Goal: Register for event/course

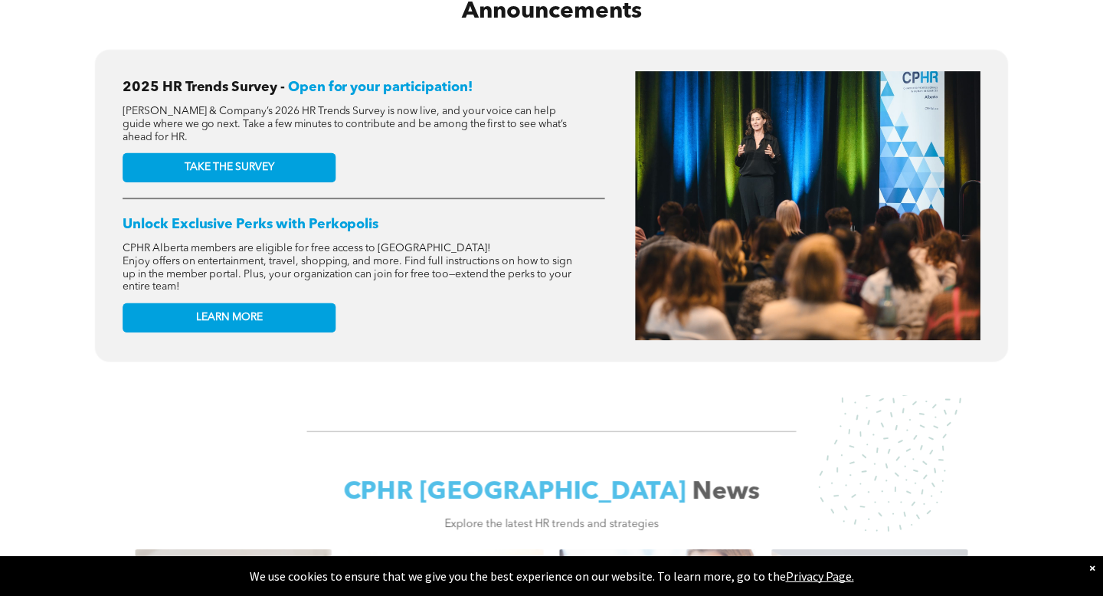
scroll to position [615, 0]
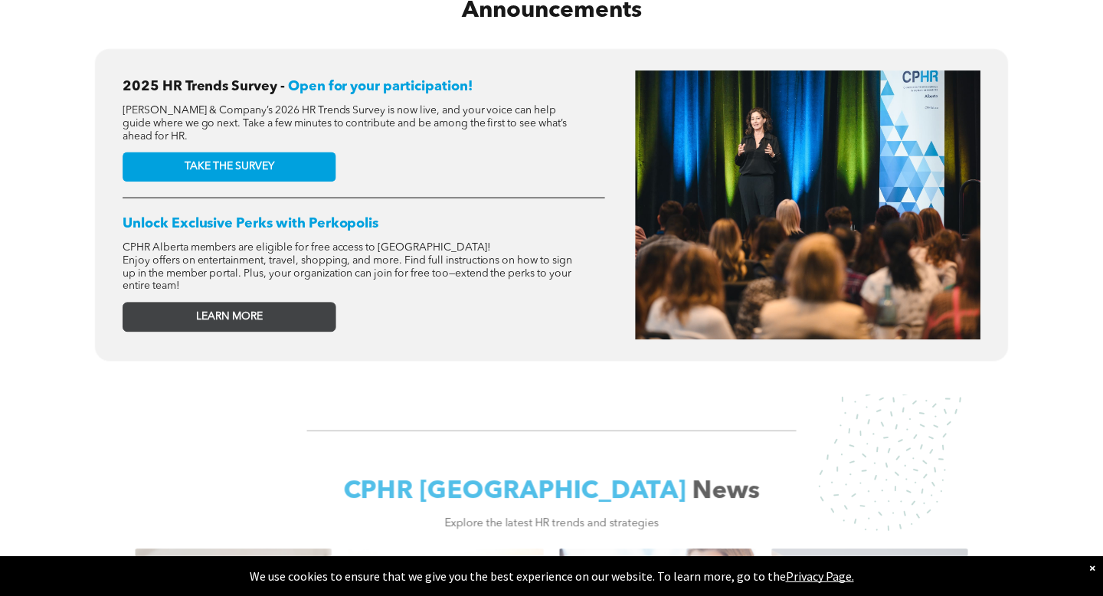
click at [226, 322] on span "LEARN MORE" at bounding box center [229, 316] width 67 height 13
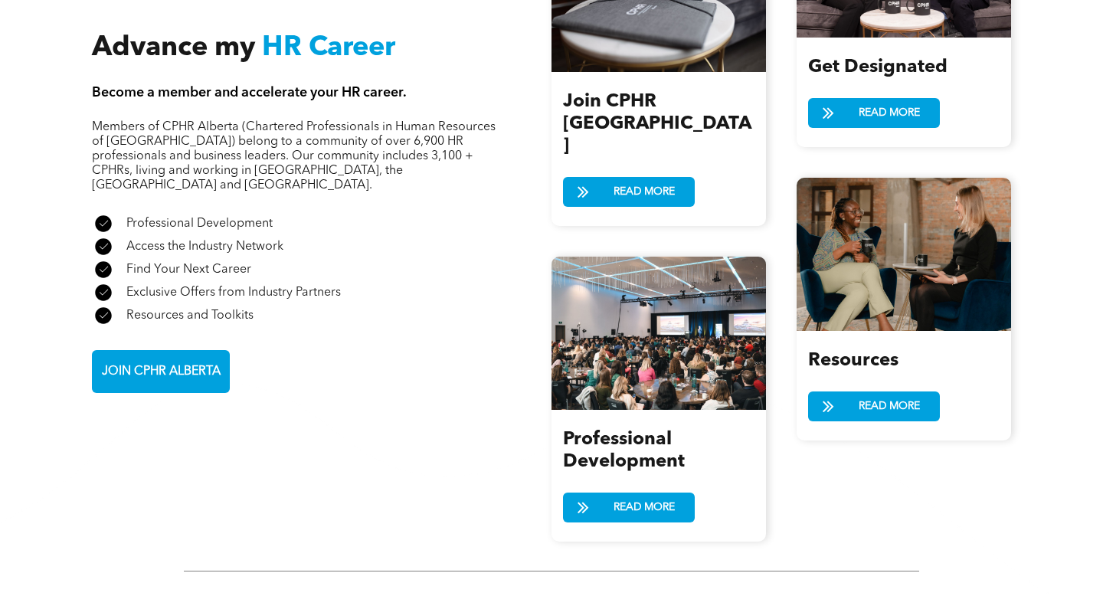
scroll to position [1752, 0]
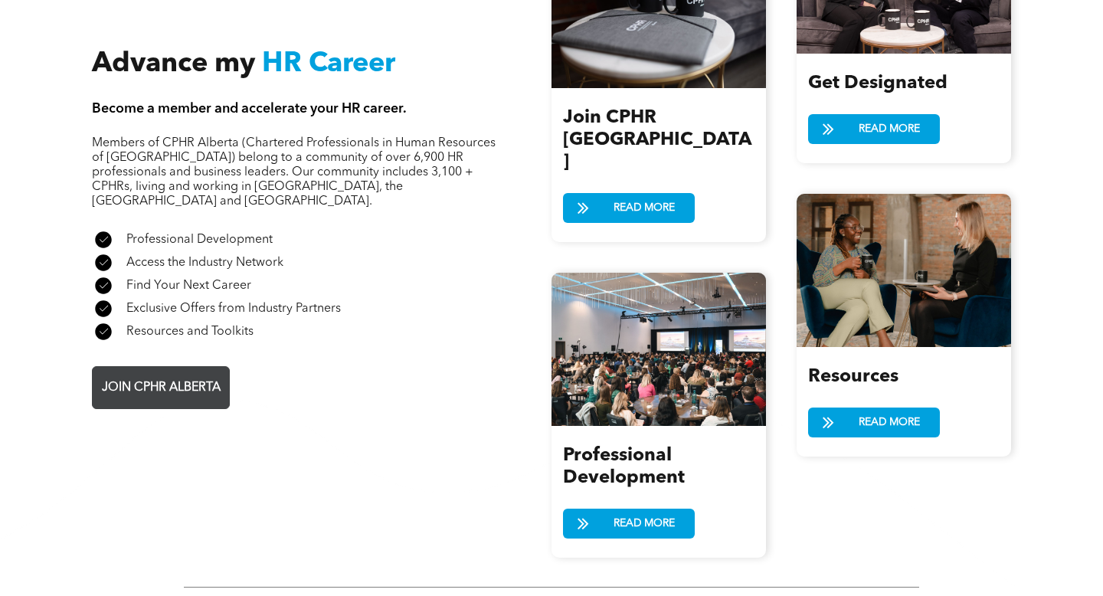
click at [140, 376] on link "JOIN CPHR ALBERTA" at bounding box center [161, 387] width 138 height 43
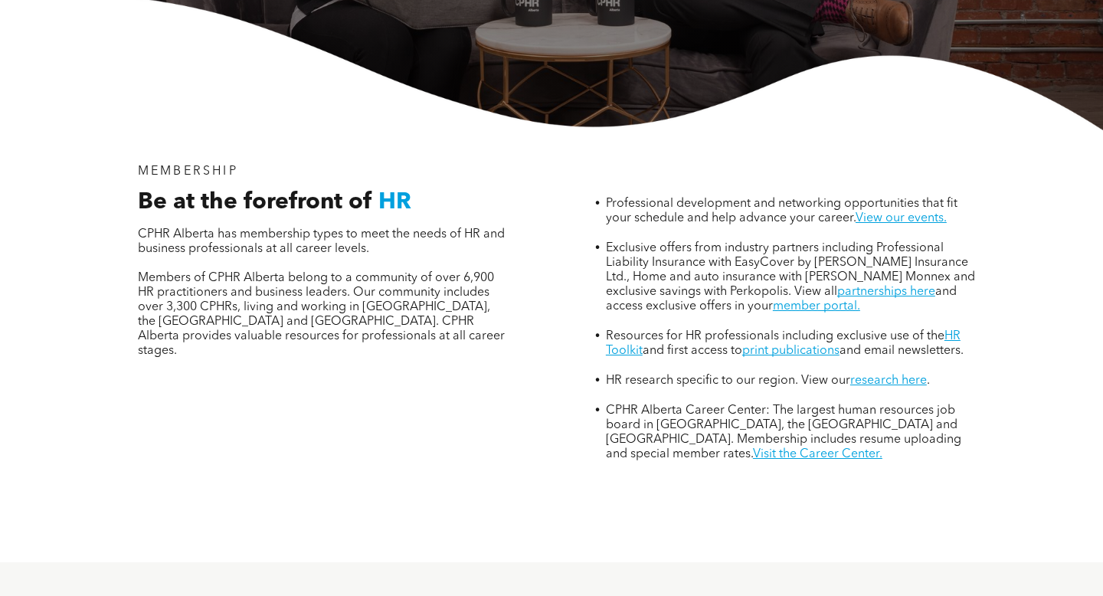
scroll to position [435, 0]
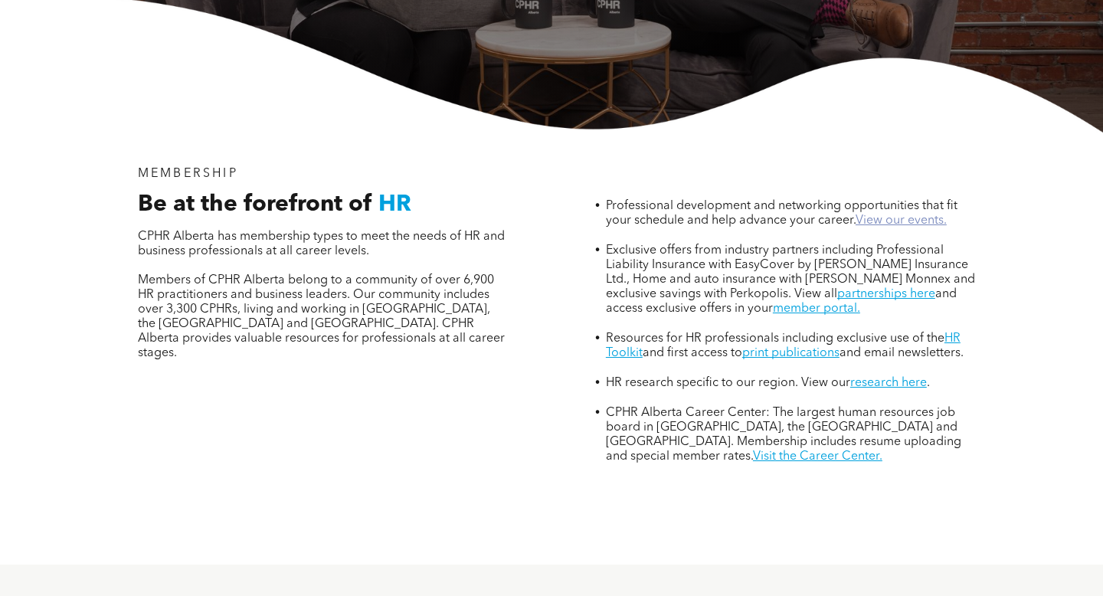
click at [893, 215] on link "View our events." at bounding box center [901, 221] width 91 height 12
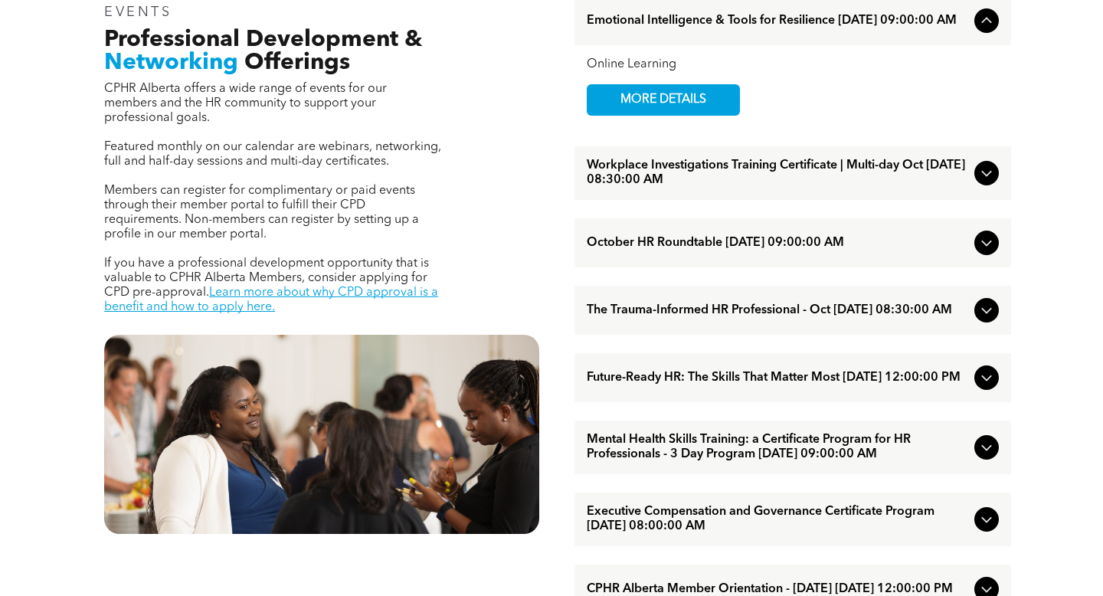
scroll to position [562, 0]
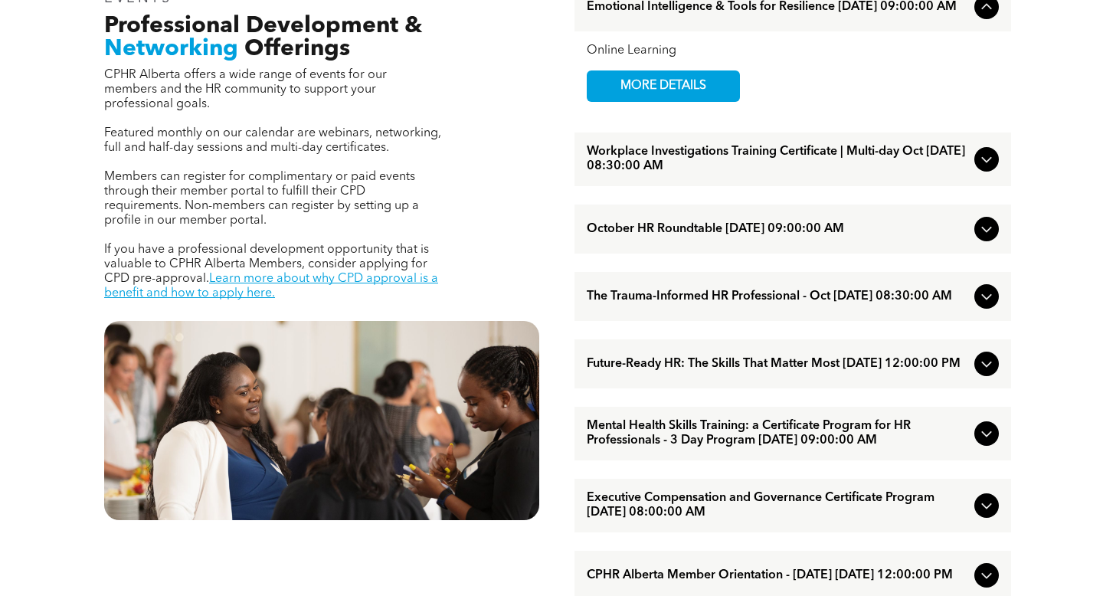
click at [960, 160] on span "Workplace Investigations Training Certificate | Multi-day Oct [DATE] 08:30:00 AM" at bounding box center [778, 159] width 382 height 29
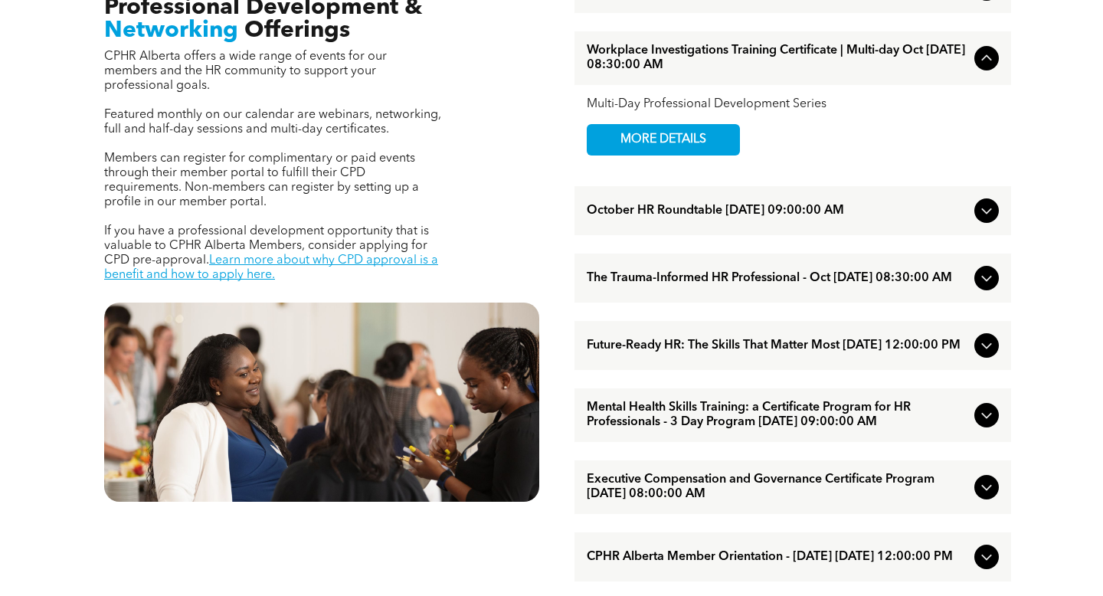
scroll to position [582, 0]
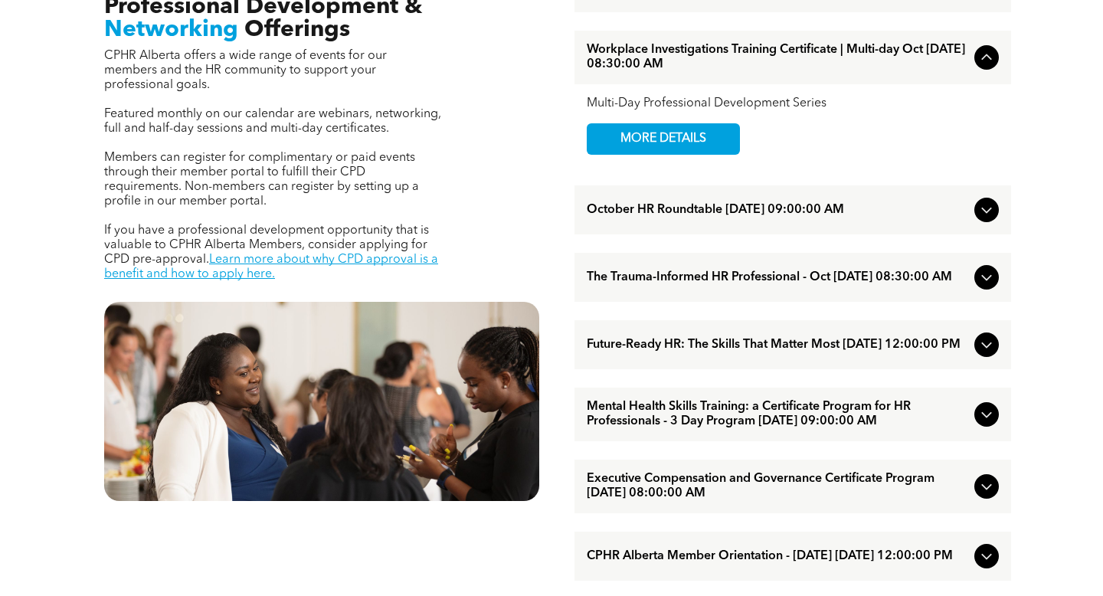
click at [992, 212] on icon at bounding box center [987, 210] width 18 height 18
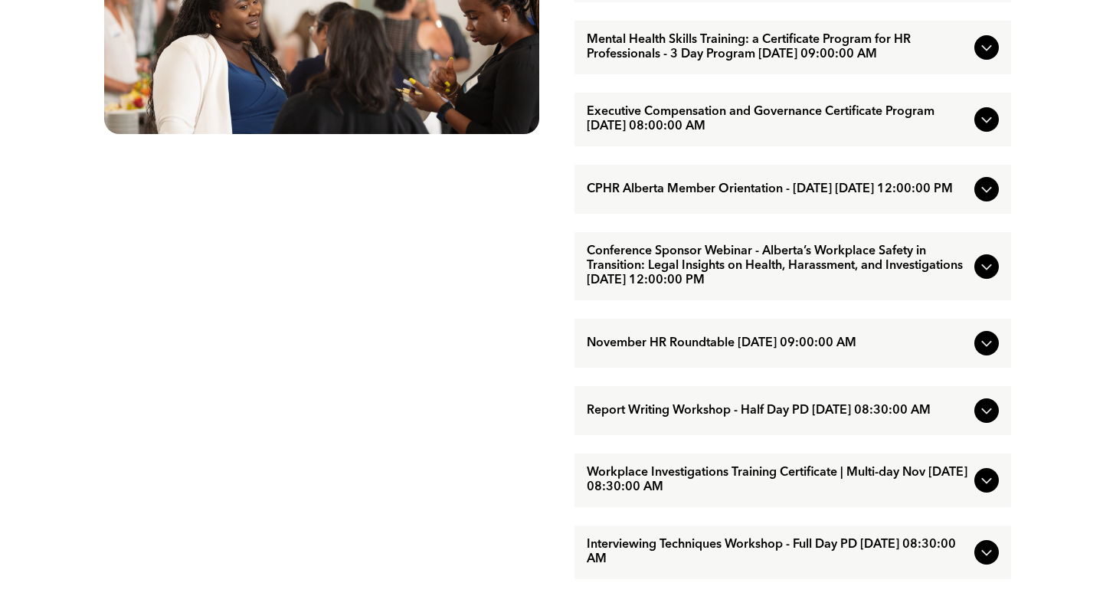
scroll to position [953, 0]
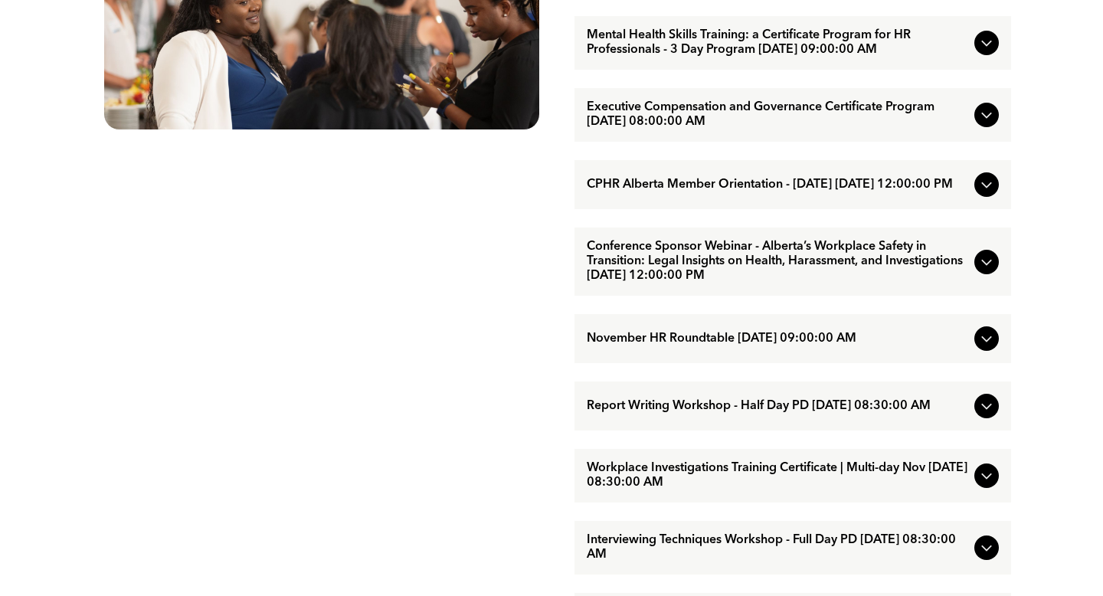
click at [975, 197] on div at bounding box center [987, 184] width 25 height 25
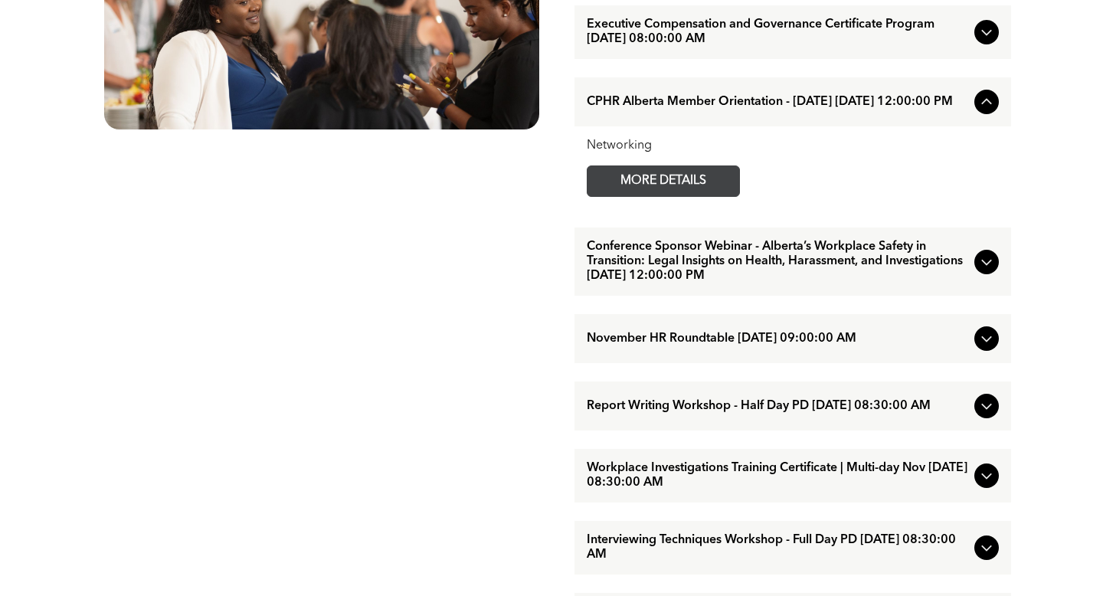
click at [688, 196] on span "MORE DETAILS" at bounding box center [663, 181] width 121 height 30
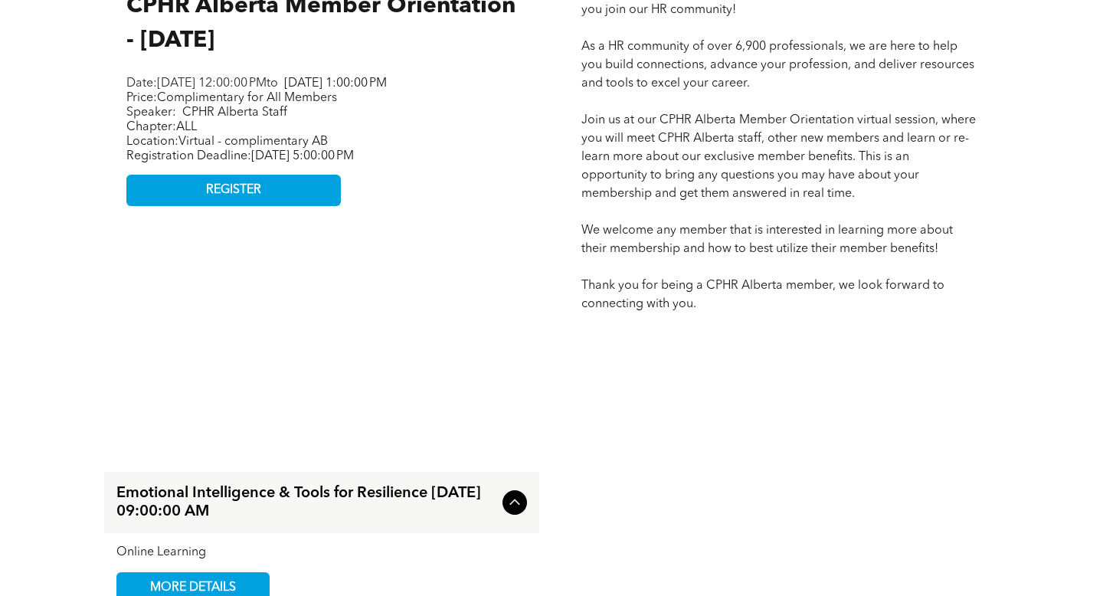
scroll to position [766, 0]
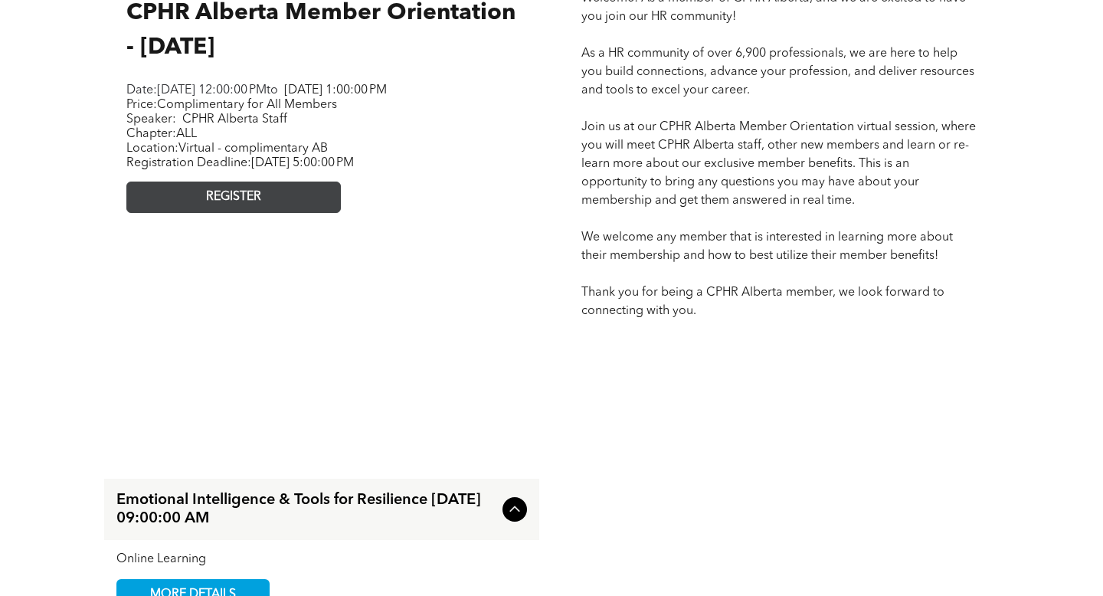
click at [316, 213] on link "REGISTER" at bounding box center [233, 197] width 215 height 31
